Goal: Navigation & Orientation: Find specific page/section

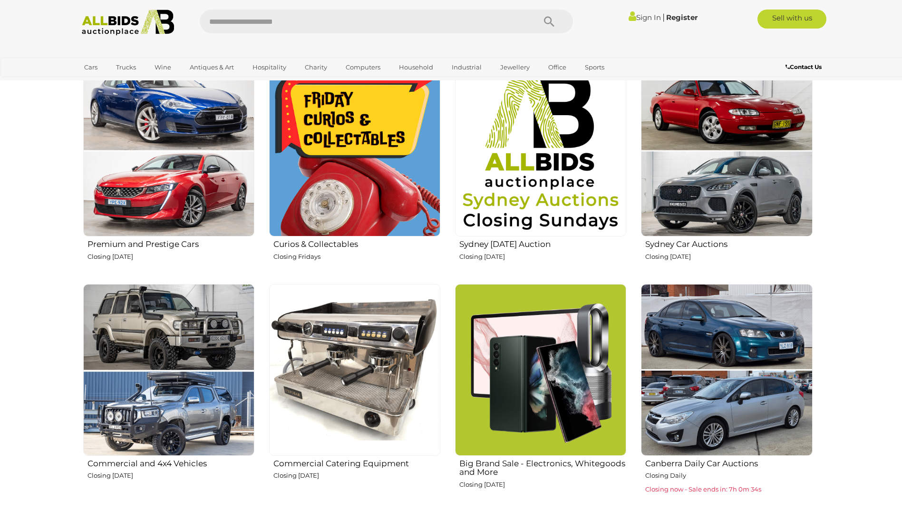
scroll to position [571, 0]
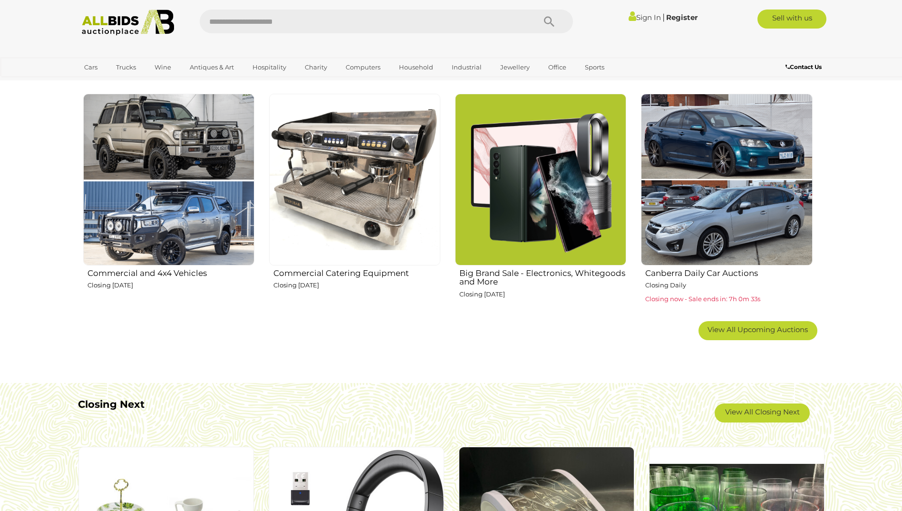
click at [319, 218] on img at bounding box center [354, 179] width 171 height 171
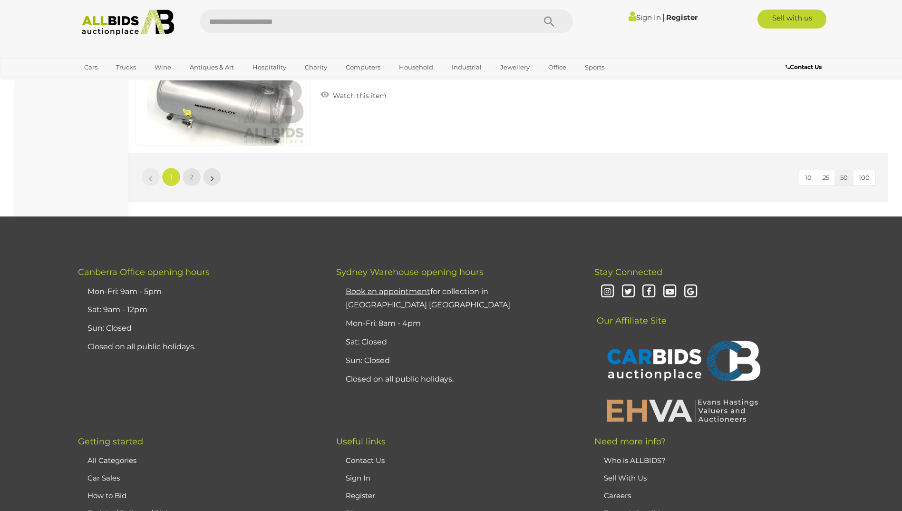
scroll to position [8989, 0]
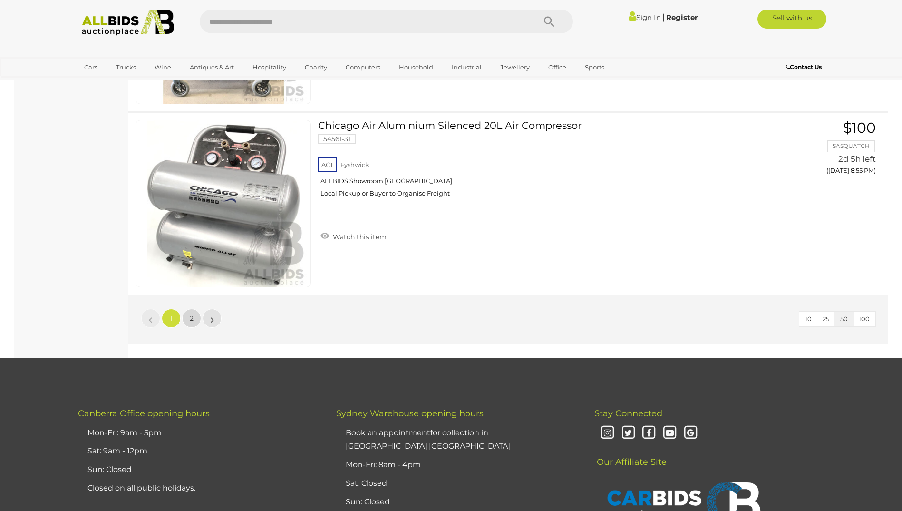
click at [193, 318] on span "2" at bounding box center [192, 318] width 4 height 9
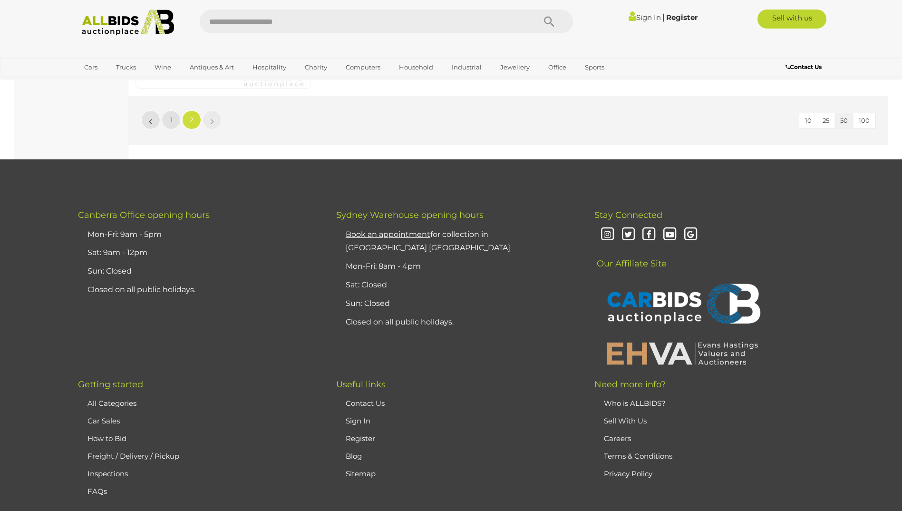
scroll to position [1317, 0]
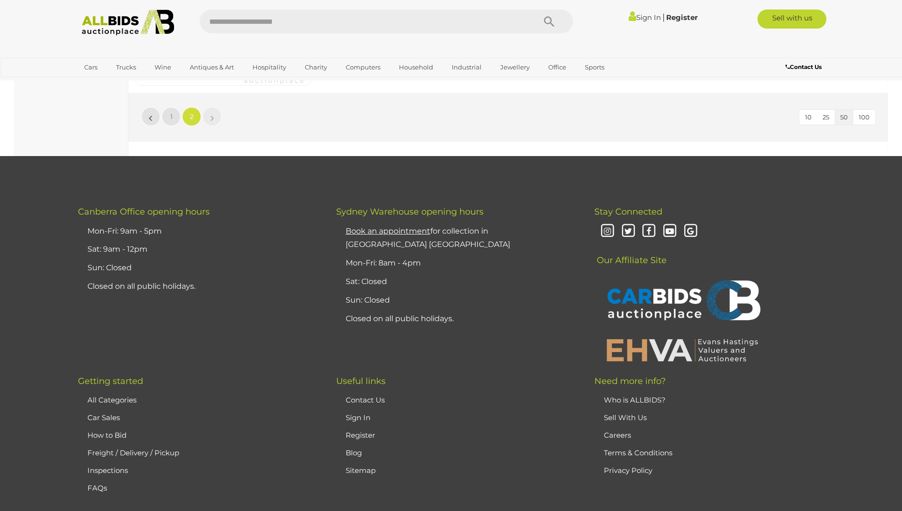
scroll to position [33, 0]
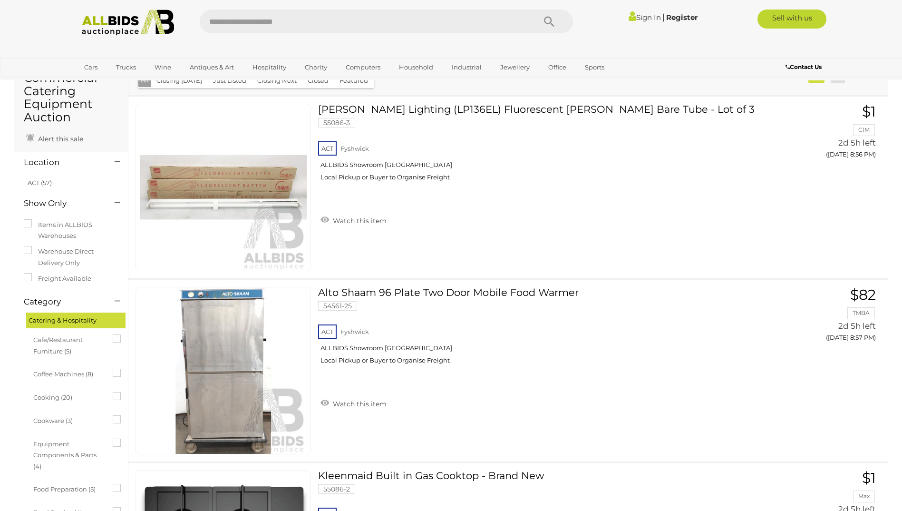
click at [116, 34] on img at bounding box center [128, 23] width 103 height 26
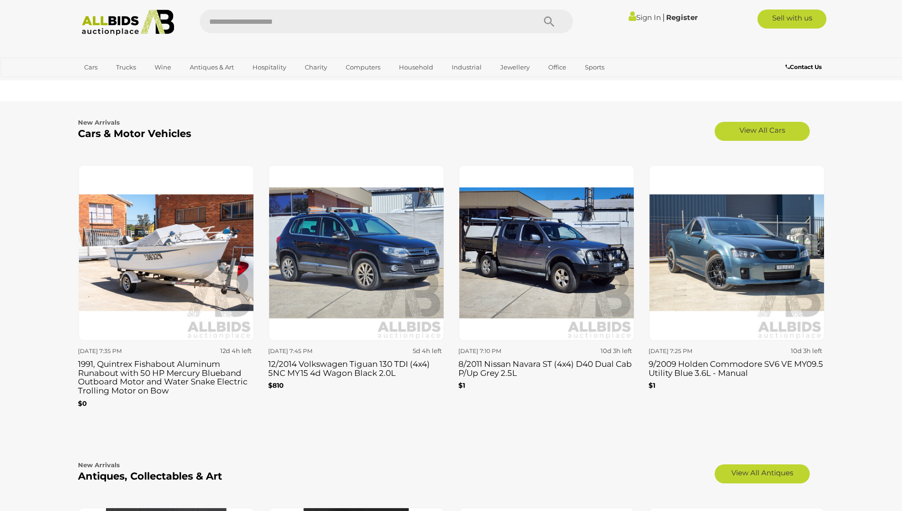
scroll to position [1237, 0]
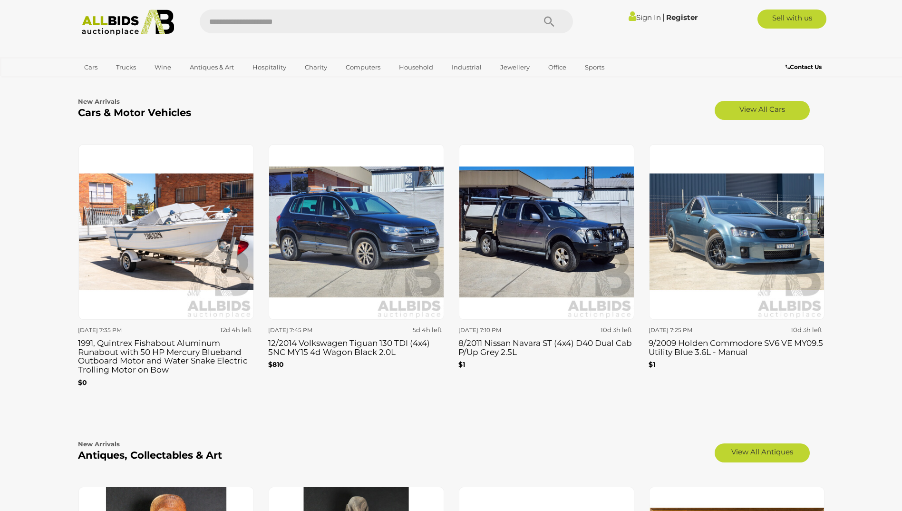
click at [189, 222] on img at bounding box center [166, 232] width 176 height 176
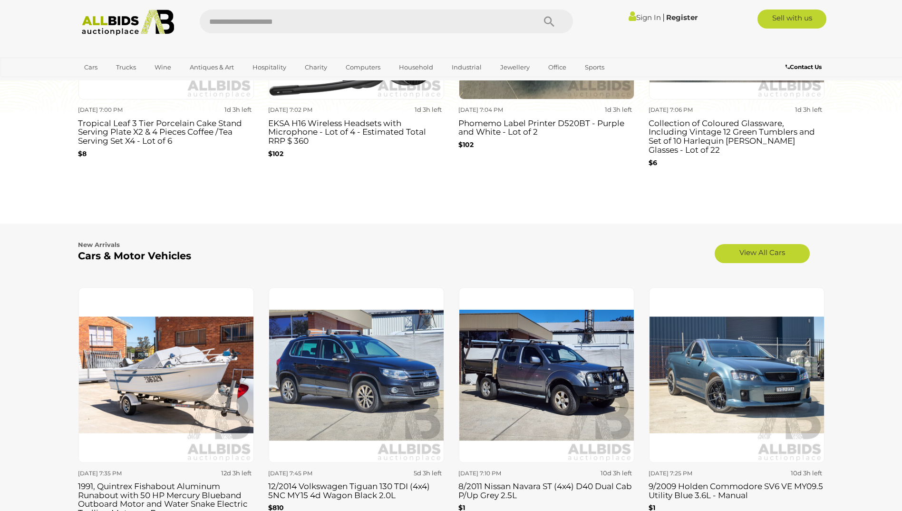
scroll to position [1094, 0]
click at [119, 481] on h3 "1991, Quintrex Fishabout Aluminum Runabout with 50 HP Mercury Blueband Outboard…" at bounding box center [166, 498] width 176 height 38
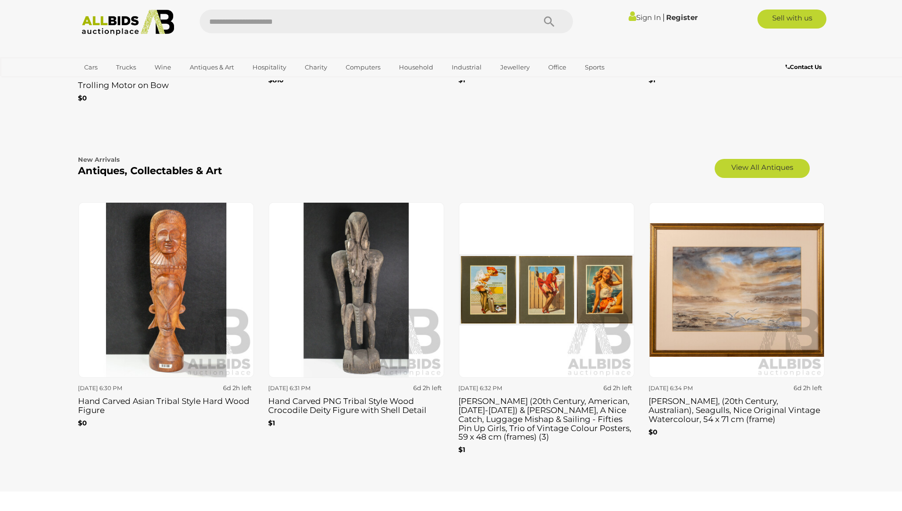
scroll to position [1236, 0]
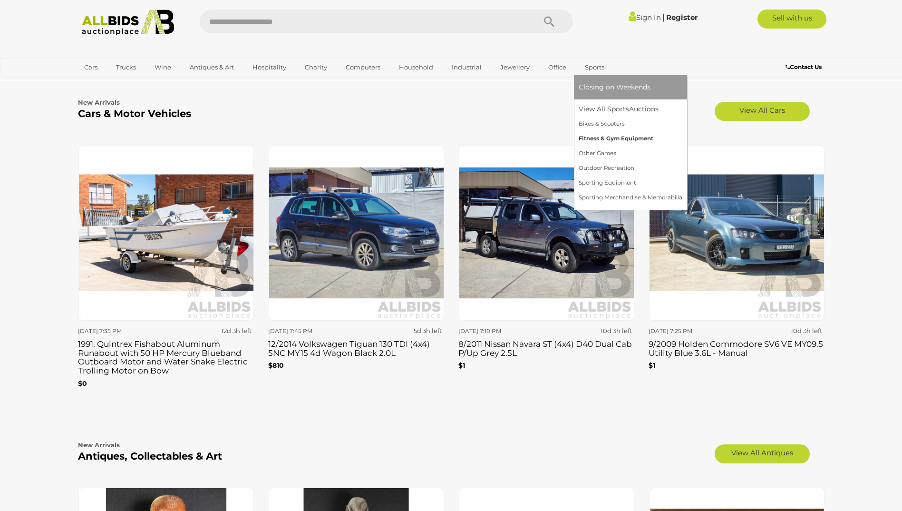
click at [613, 142] on link "Fitness & Gym Equipment" at bounding box center [631, 138] width 104 height 15
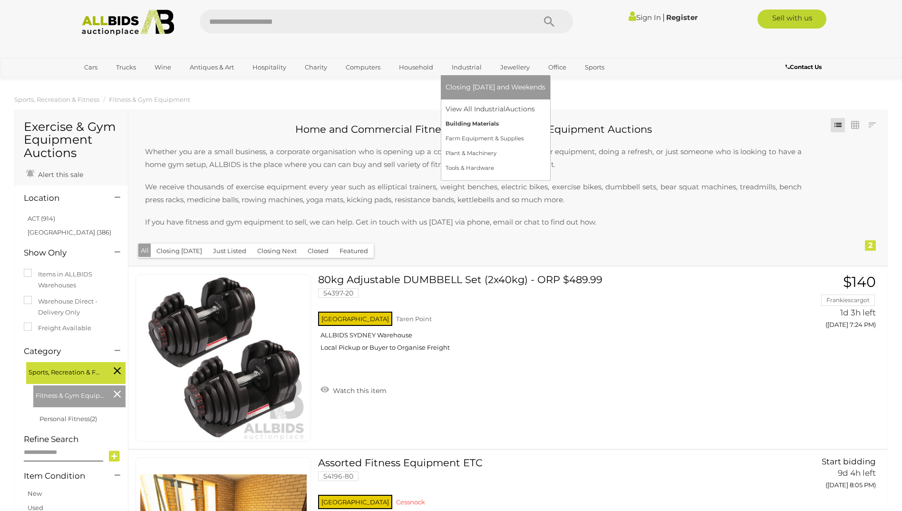
click at [485, 128] on link "Building Materials" at bounding box center [496, 124] width 100 height 15
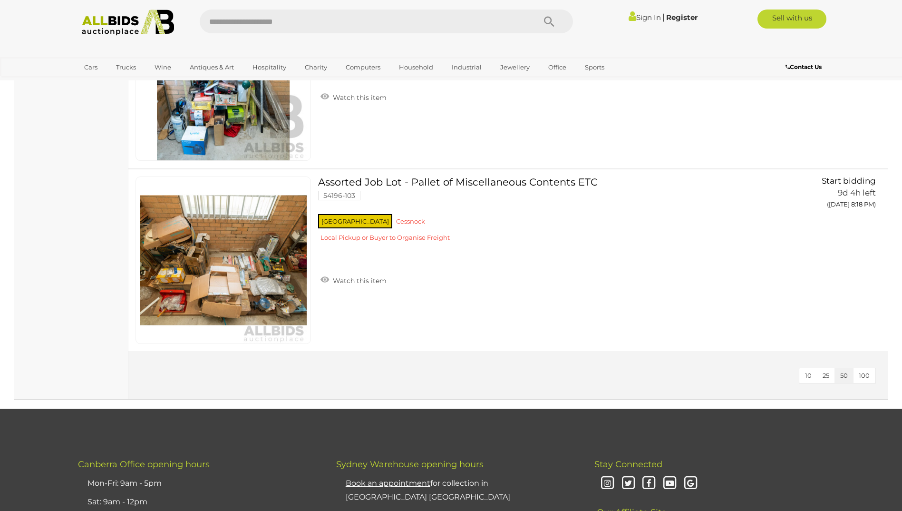
scroll to position [2521, 0]
